Goal: Information Seeking & Learning: Learn about a topic

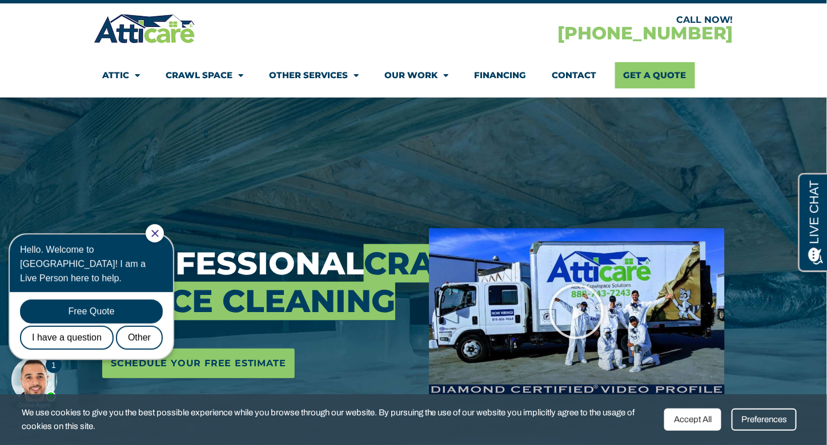
scroll to position [38, 0]
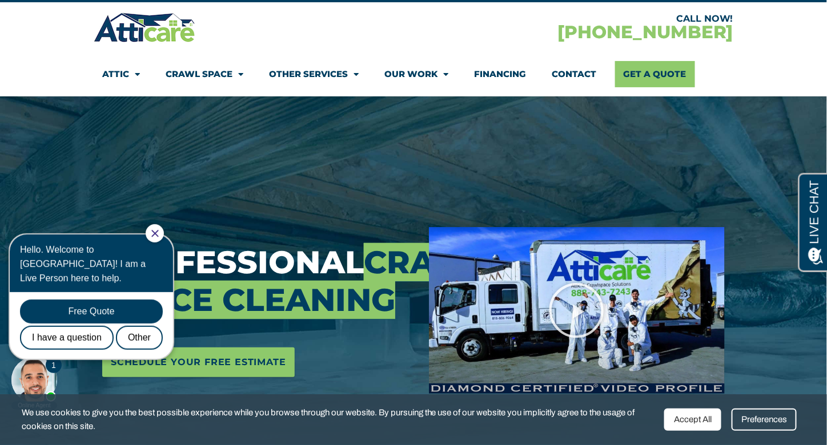
click at [159, 231] on icon "Close Chat" at bounding box center [154, 233] width 7 height 7
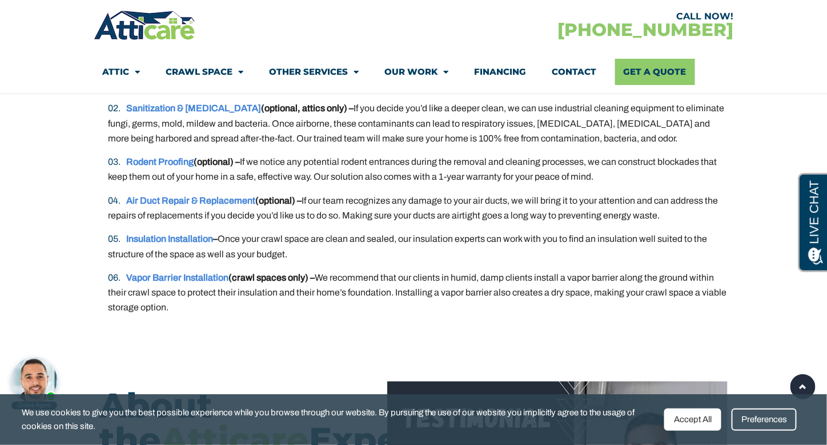
scroll to position [2100, 0]
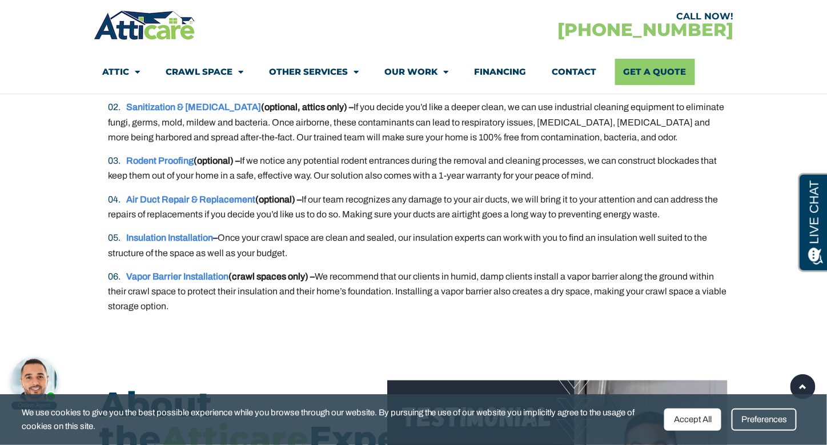
click at [214, 301] on li "Vapor Barrier Installation (crawl spaces only) – We recommend that our clients …" at bounding box center [418, 292] width 620 height 45
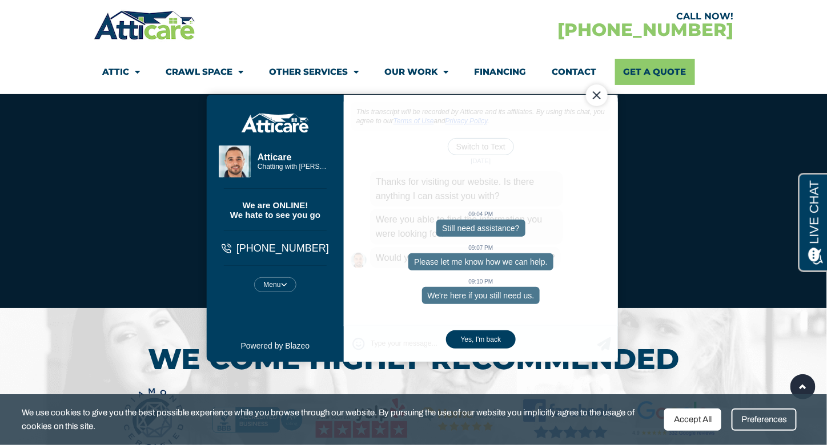
scroll to position [4086, 0]
click at [597, 91] on div "Close Chat" at bounding box center [596, 95] width 22 height 22
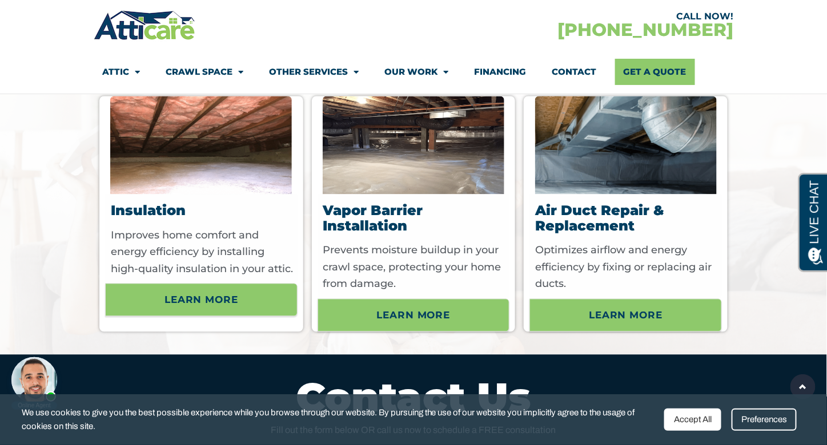
scroll to position [3524, 0]
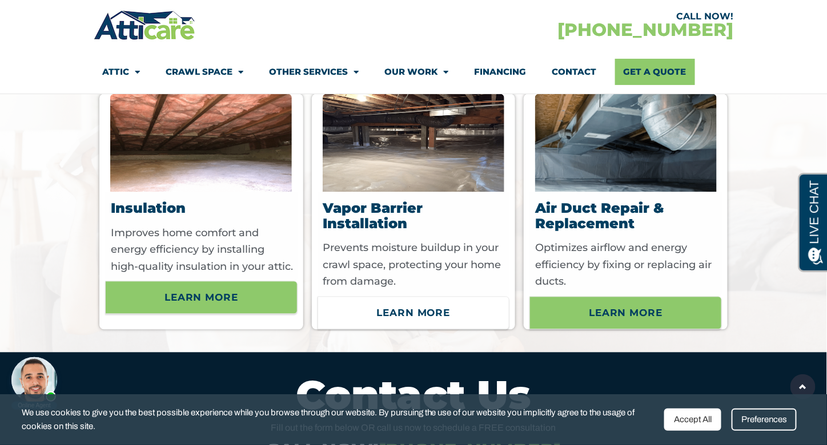
click at [417, 323] on span "Learn More" at bounding box center [414, 313] width 74 height 19
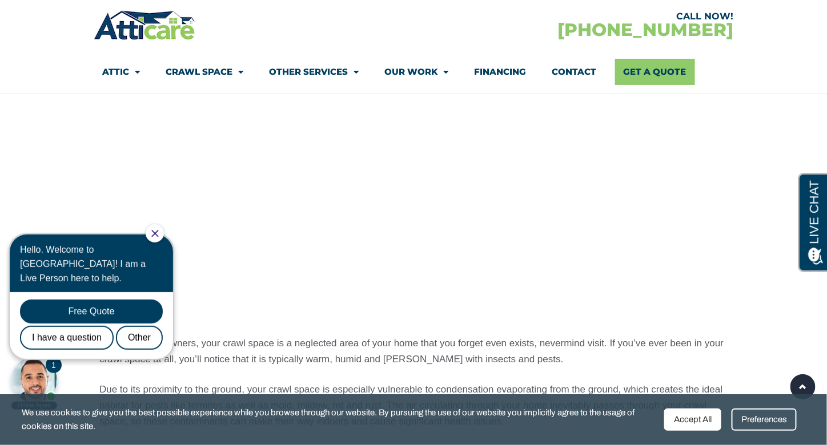
scroll to position [839, 0]
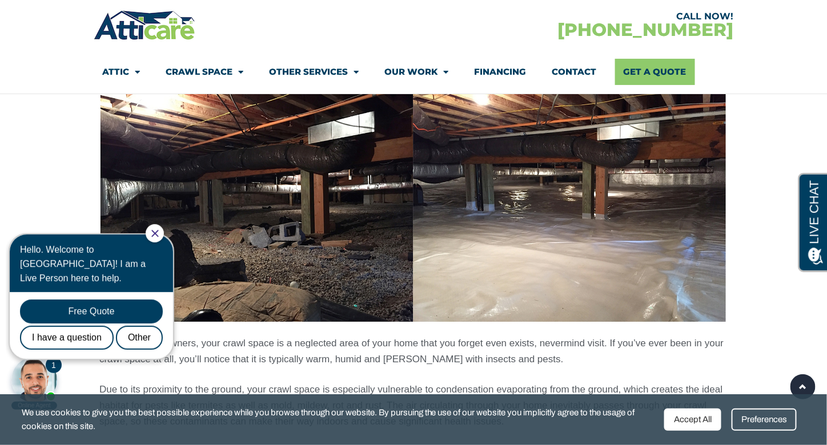
click at [164, 233] on div at bounding box center [155, 233] width 18 height 18
click at [159, 232] on icon "Close Chat" at bounding box center [154, 233] width 7 height 7
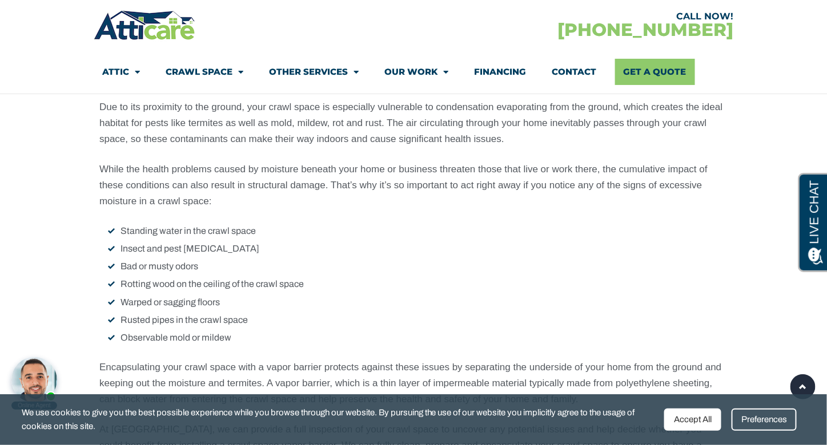
scroll to position [1123, 0]
click at [252, 341] on li "Observable mold or mildew" at bounding box center [418, 337] width 620 height 15
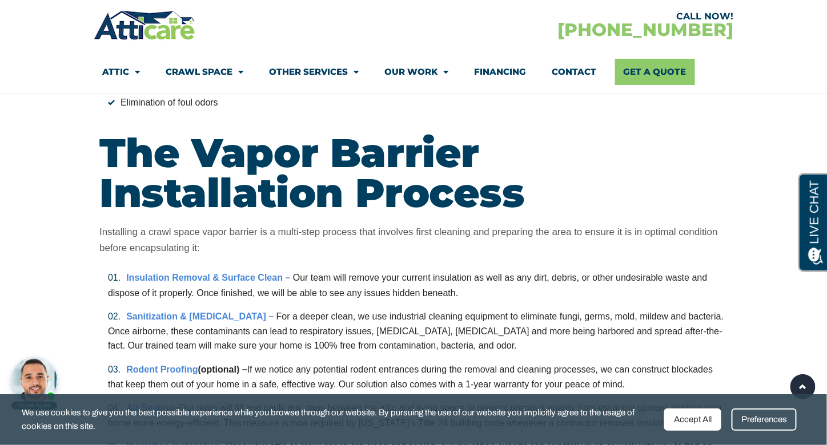
scroll to position [1855, 0]
